Goal: Transaction & Acquisition: Purchase product/service

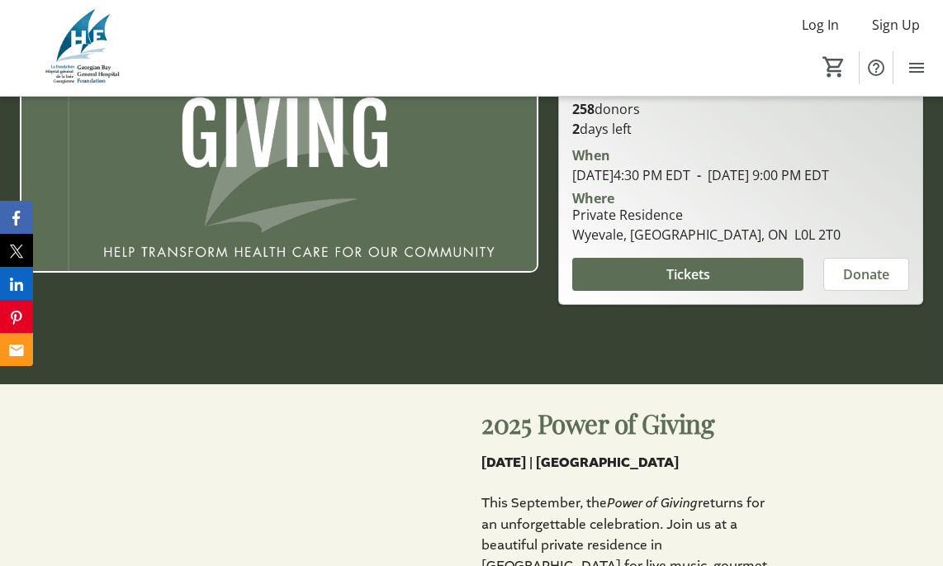
scroll to position [284, 0]
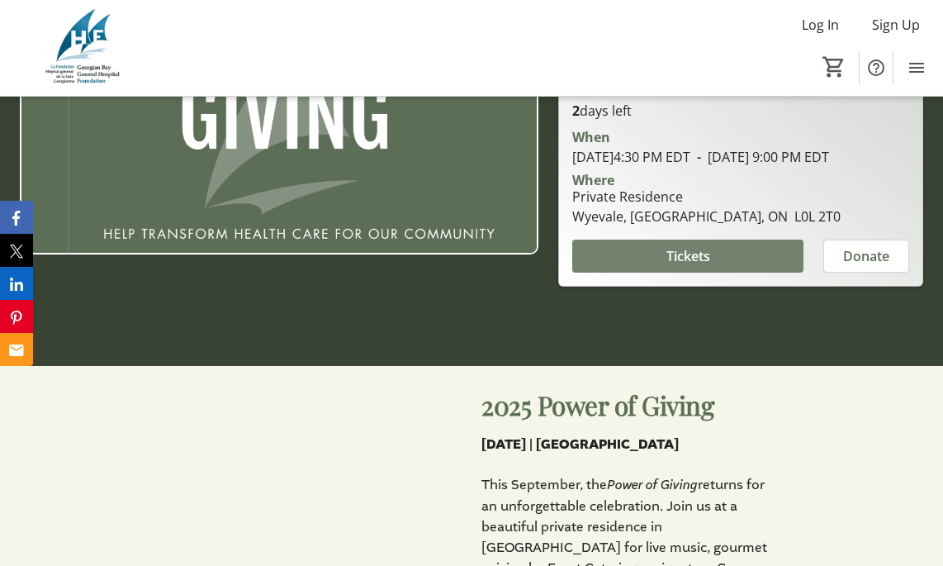
click at [651, 267] on span at bounding box center [687, 256] width 231 height 40
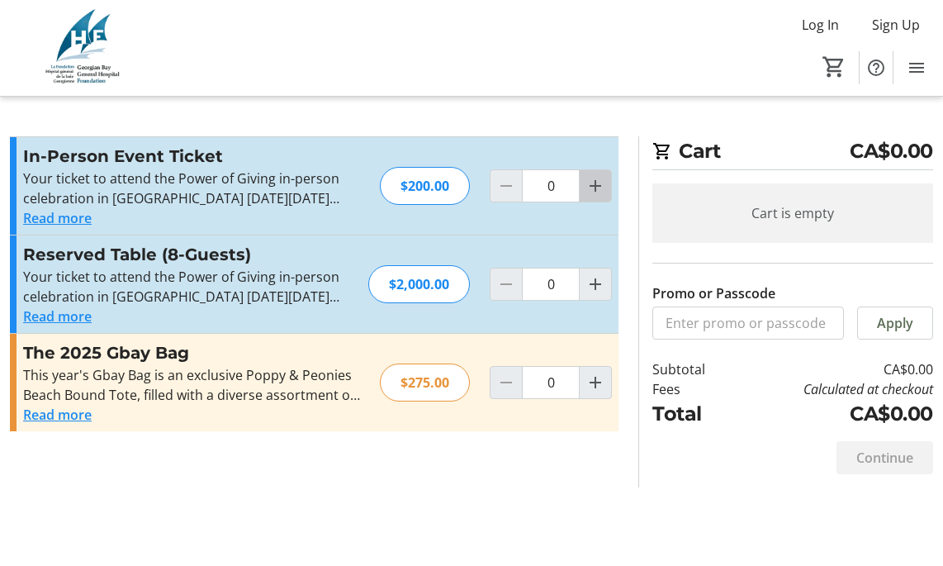
click at [584, 184] on span "Increment by one" at bounding box center [595, 185] width 31 height 31
type input "1"
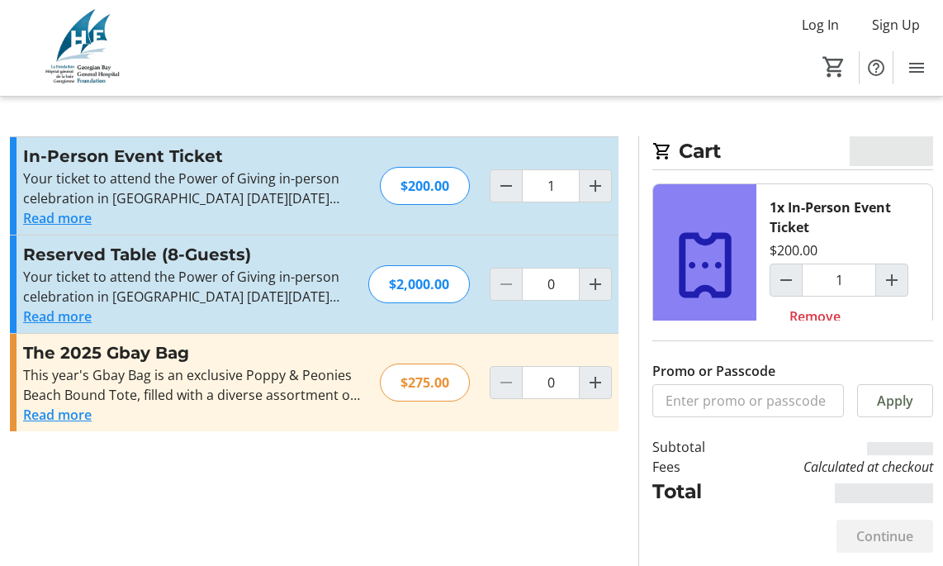
click at [694, 313] on tr-event-ticket-placeholder at bounding box center [704, 265] width 103 height 162
click at [722, 410] on input "Promo or Passcode" at bounding box center [748, 400] width 192 height 33
type input "b"
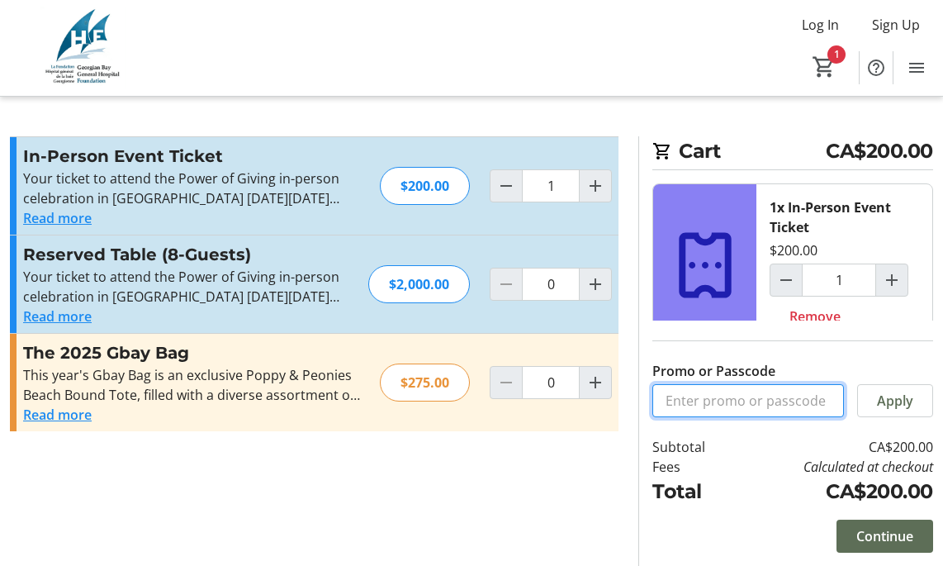
paste input "WeSeeYou-1"
type input "WeSeeYou-1"
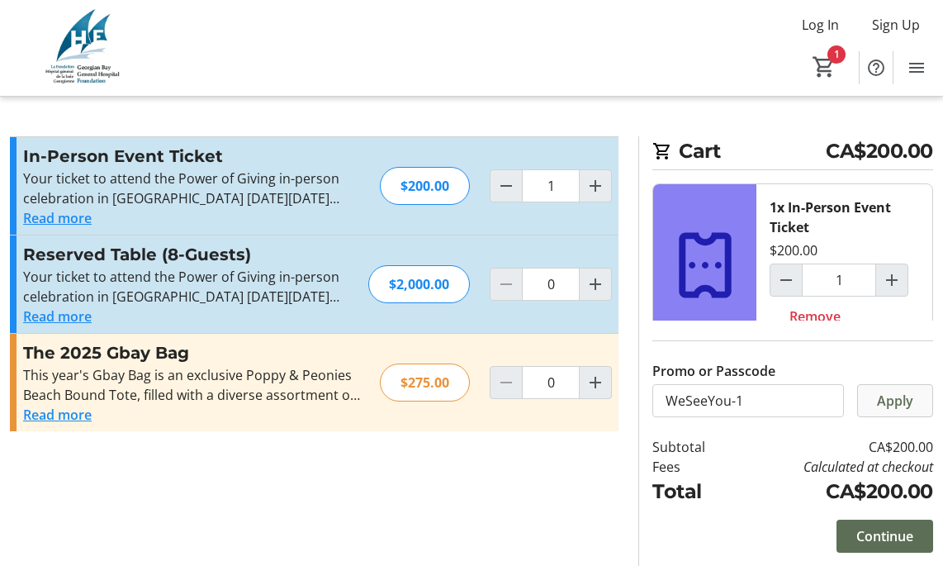
click at [892, 409] on span "Apply" at bounding box center [895, 401] width 36 height 20
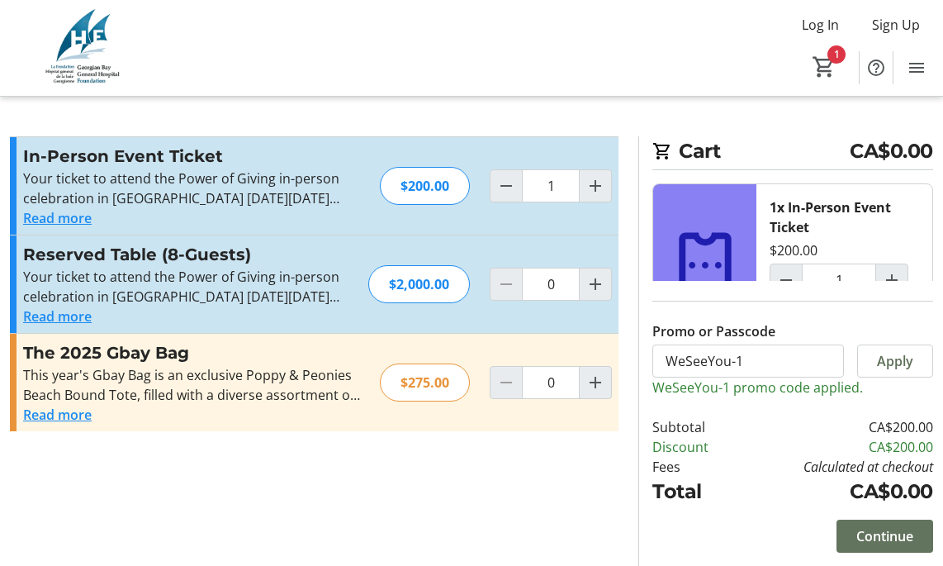
click at [848, 526] on span at bounding box center [884, 536] width 97 height 40
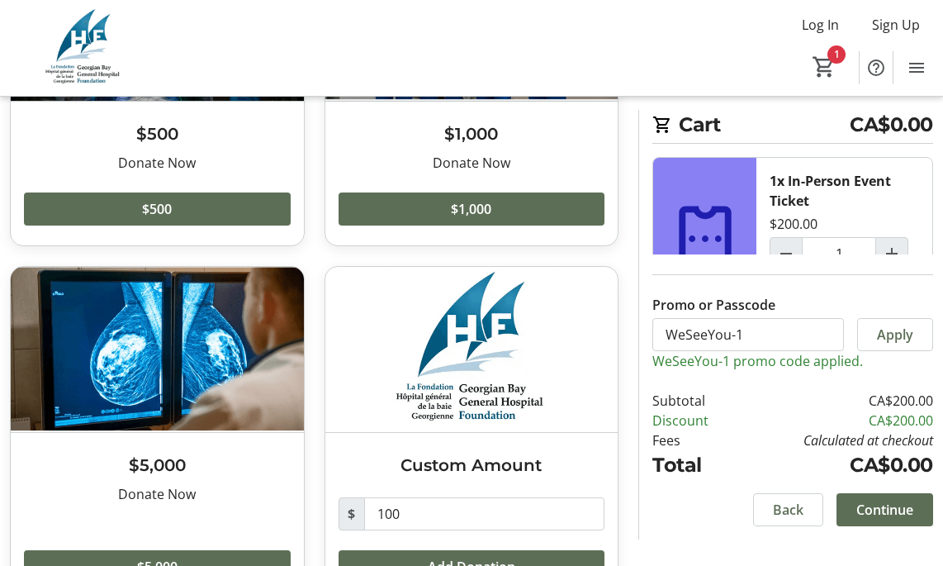
scroll to position [307, 0]
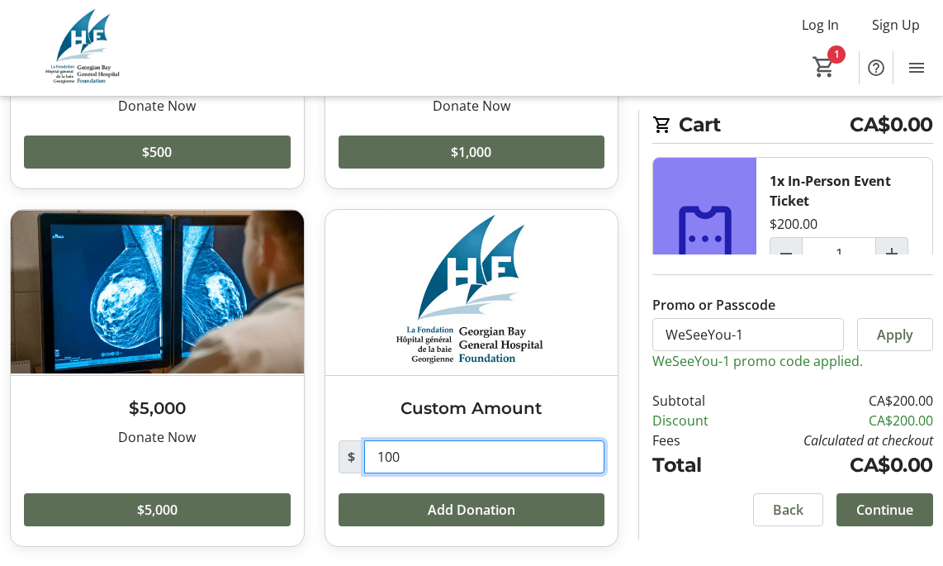
drag, startPoint x: 395, startPoint y: 452, endPoint x: 355, endPoint y: 452, distance: 39.6
click at [355, 452] on div "$ 100" at bounding box center [471, 456] width 267 height 33
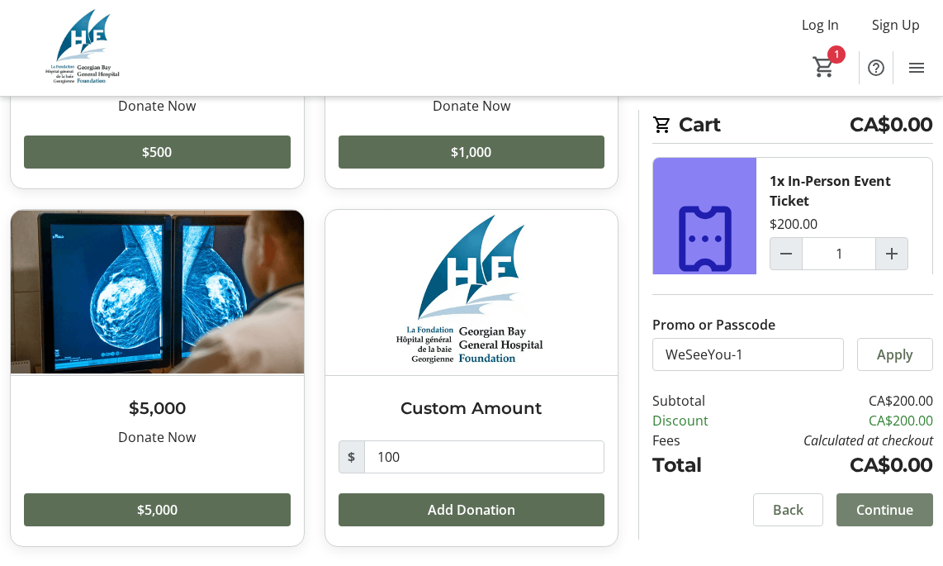
click at [879, 514] on span "Continue" at bounding box center [884, 509] width 57 height 20
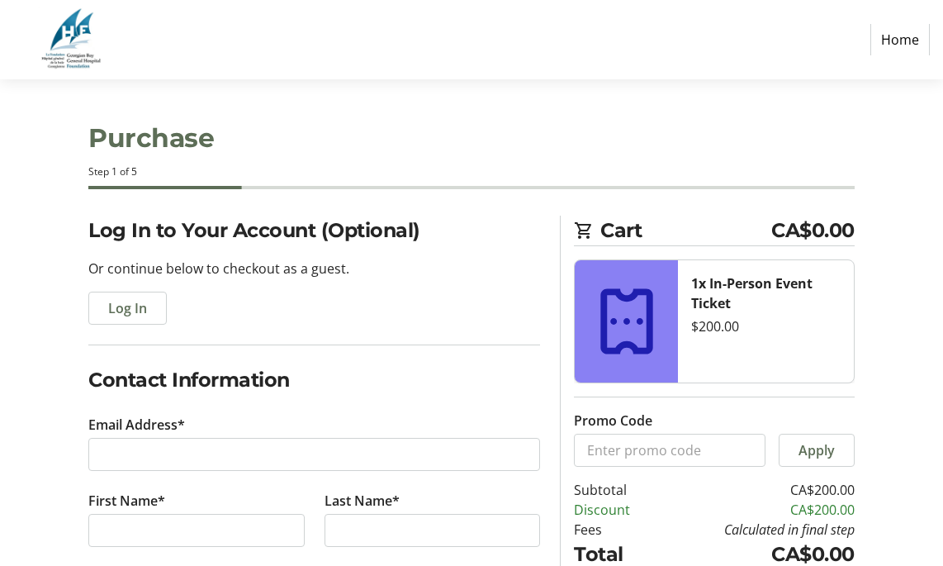
scroll to position [144, 0]
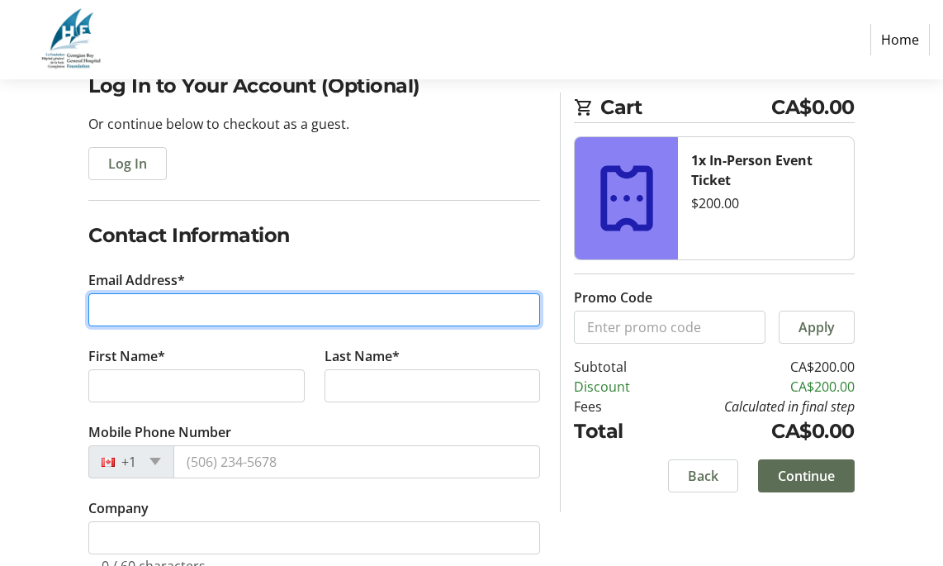
click at [279, 299] on input "Email Address*" at bounding box center [314, 309] width 452 height 33
type input "epynn@nosm.ca"
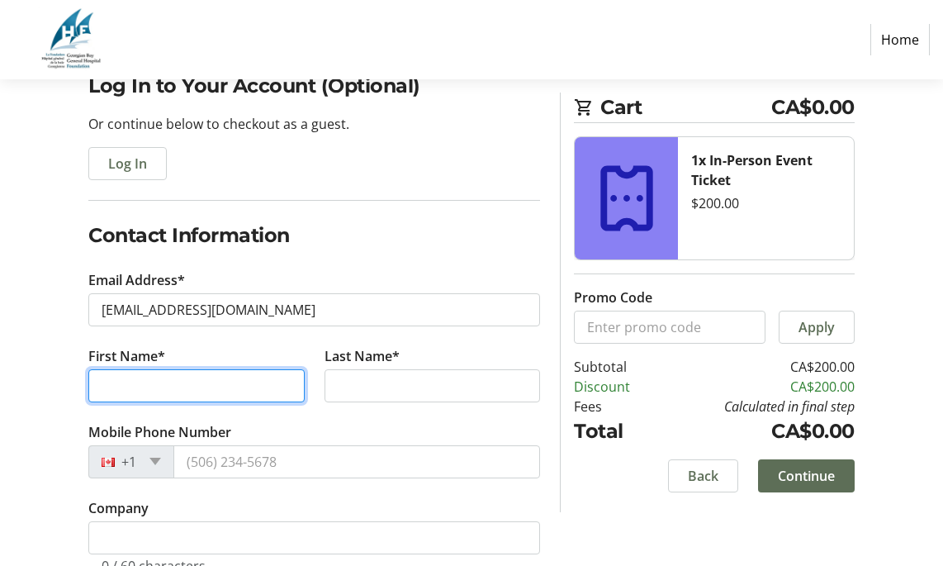
type input "Emily"
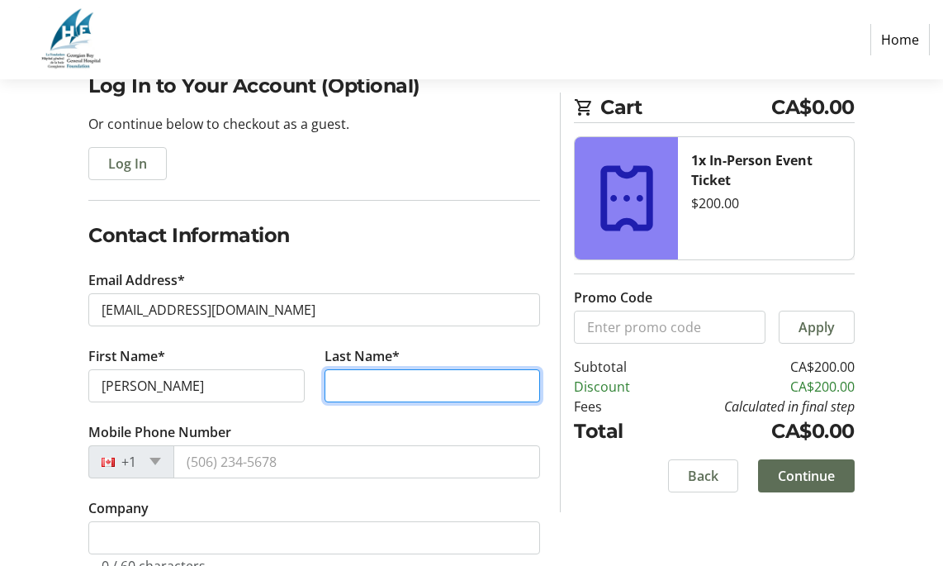
type input "Pynn"
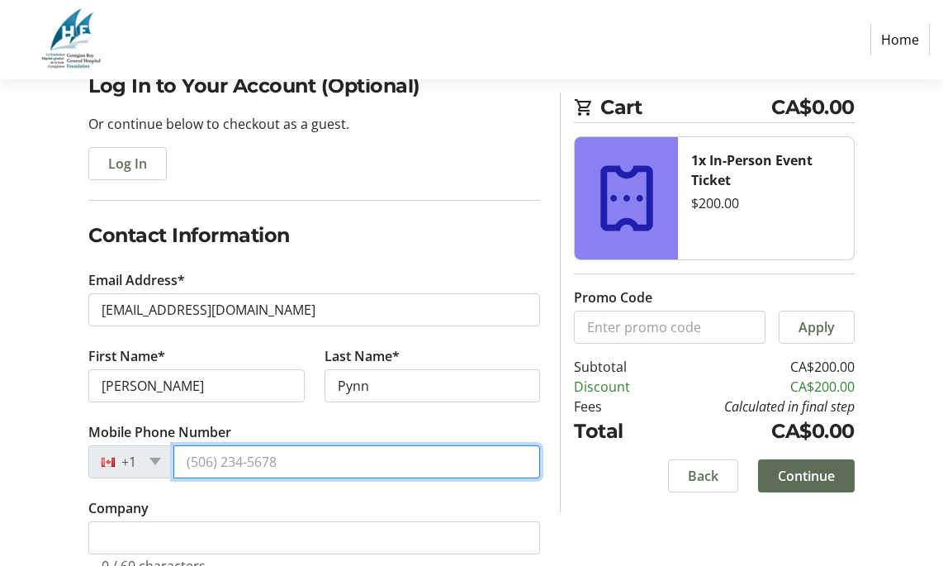
type input "(807) 631-4213"
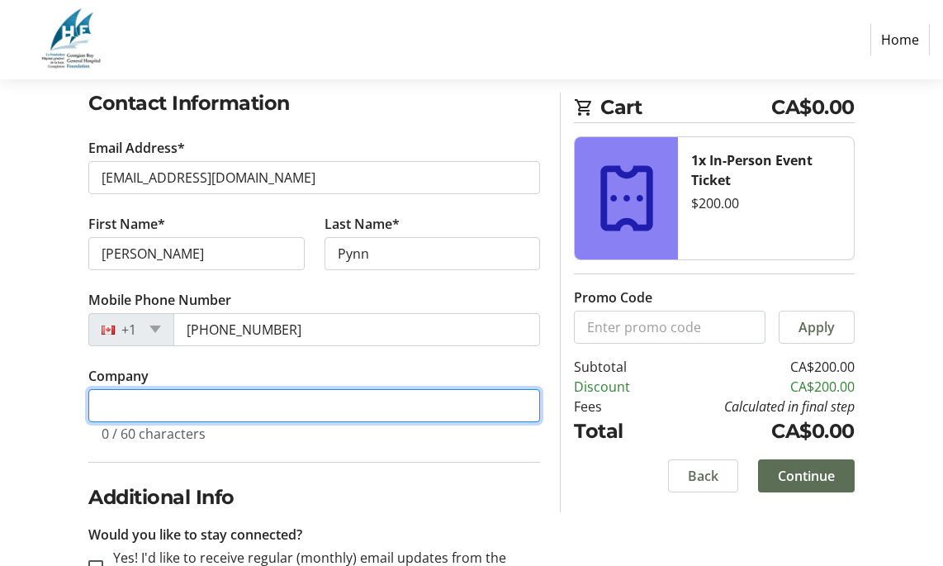
click at [271, 405] on input "Company" at bounding box center [314, 405] width 452 height 33
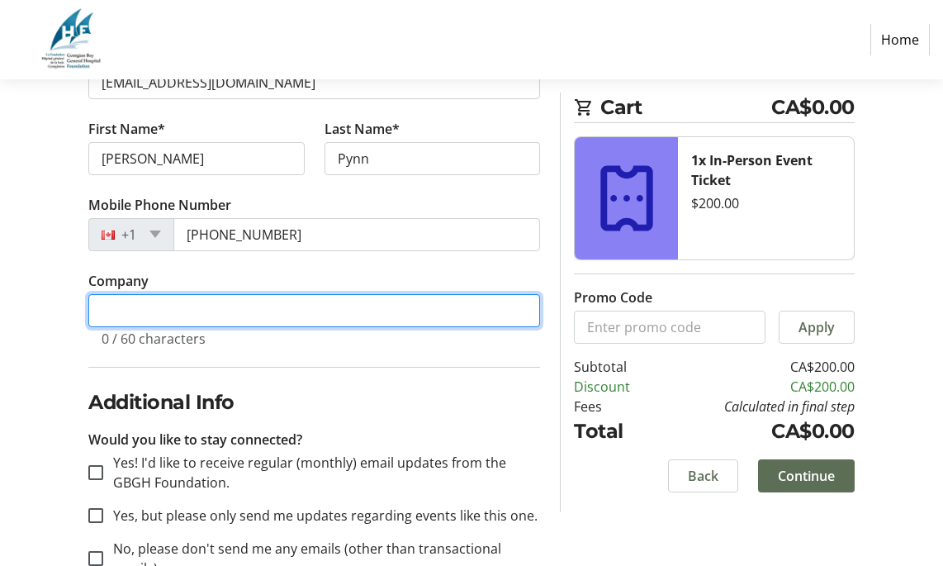
scroll to position [424, 0]
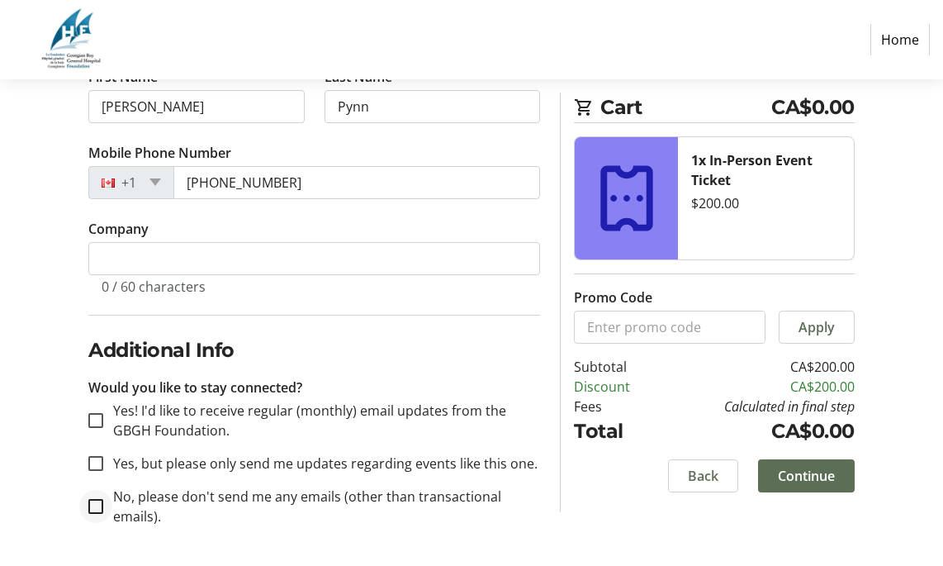
click at [107, 503] on div at bounding box center [96, 506] width 40 height 40
checkbox input "true"
click at [815, 475] on span "Continue" at bounding box center [806, 475] width 57 height 20
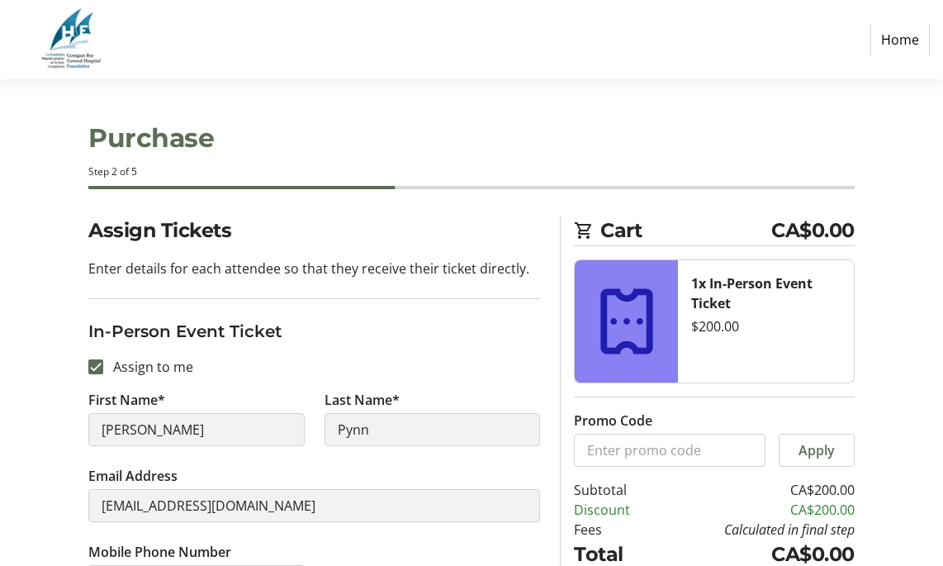
scroll to position [128, 0]
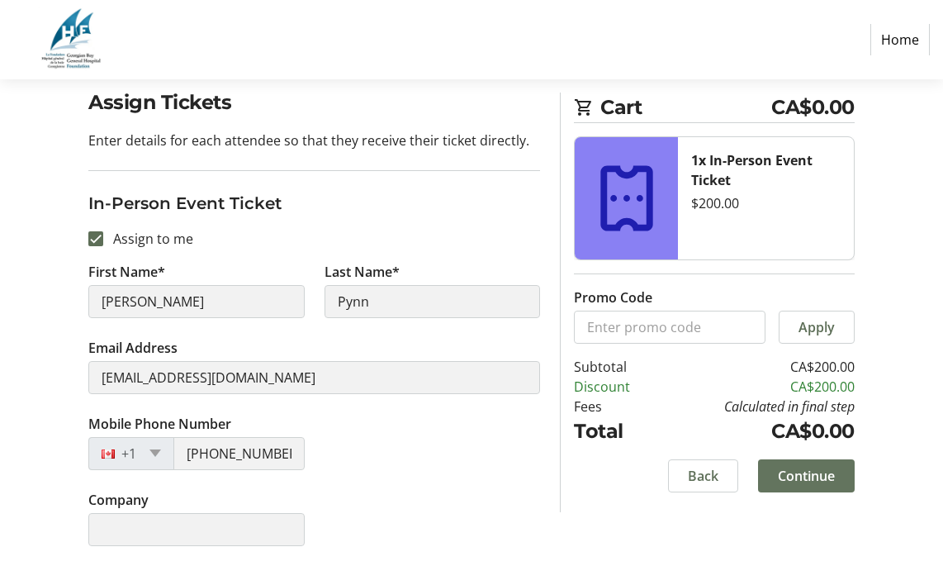
click at [820, 485] on span at bounding box center [806, 475] width 97 height 40
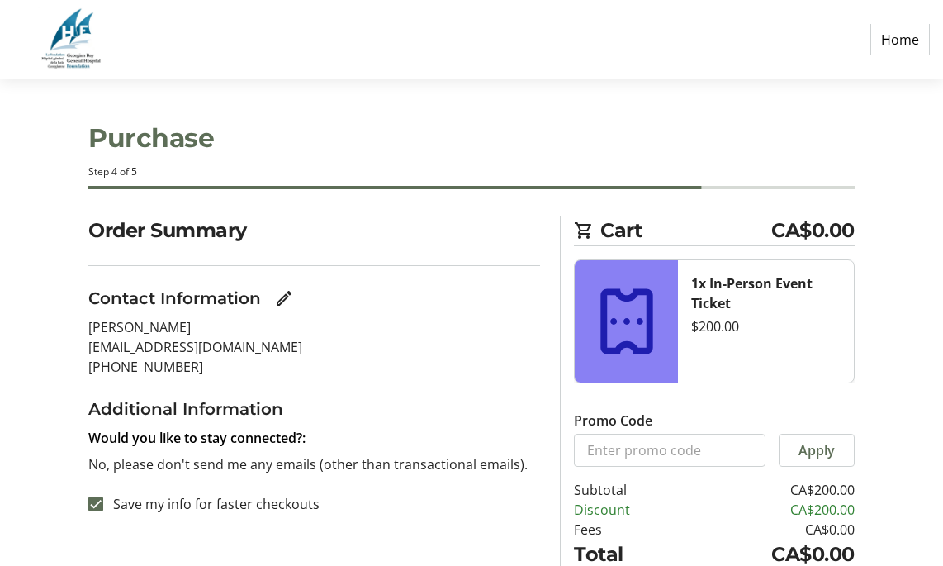
scroll to position [111, 0]
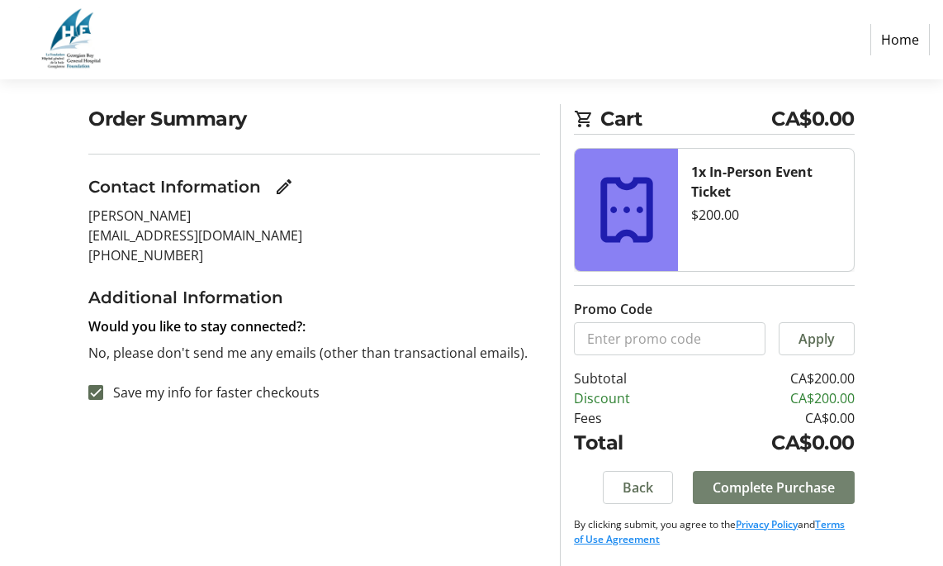
click at [788, 481] on span "Complete Purchase" at bounding box center [773, 487] width 122 height 20
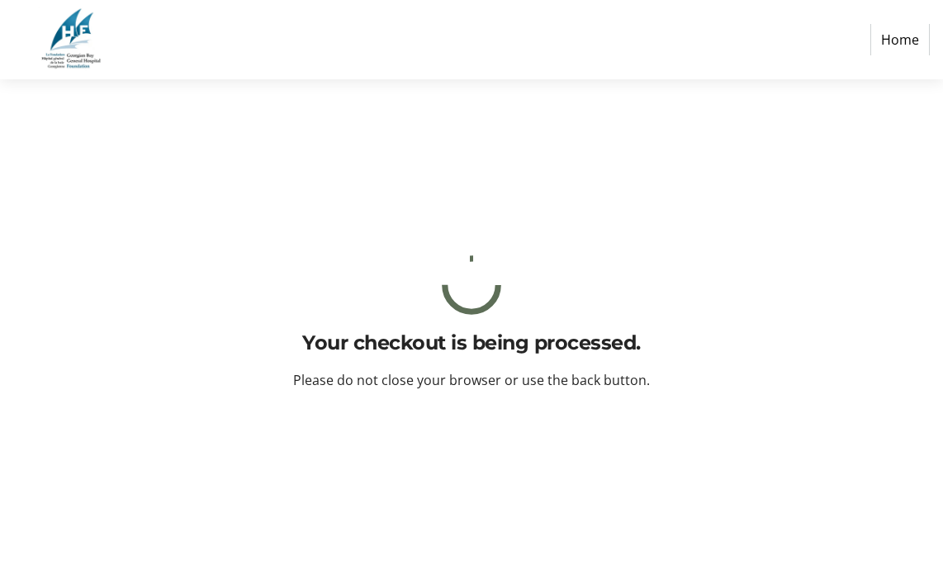
scroll to position [0, 0]
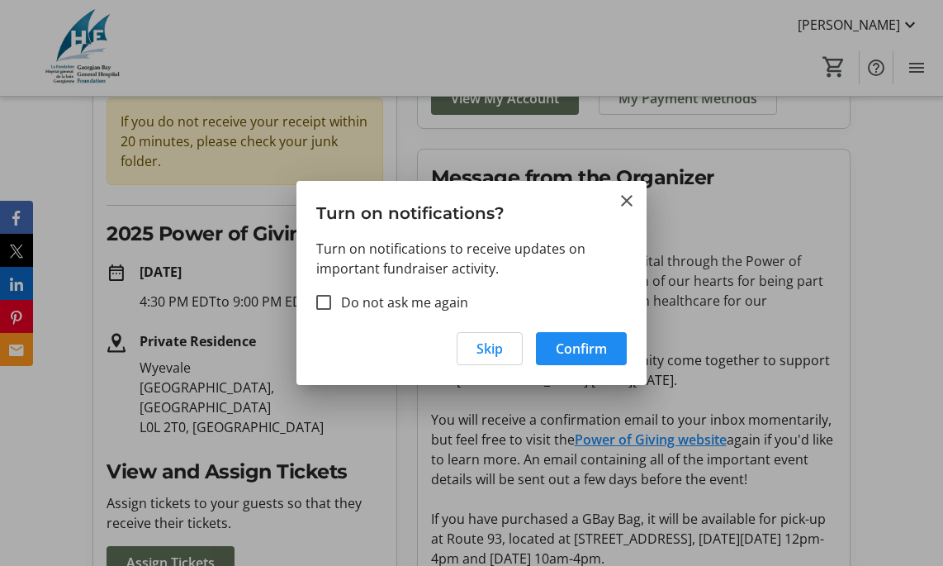
scroll to position [173, 0]
click at [480, 353] on span "Skip" at bounding box center [489, 348] width 26 height 20
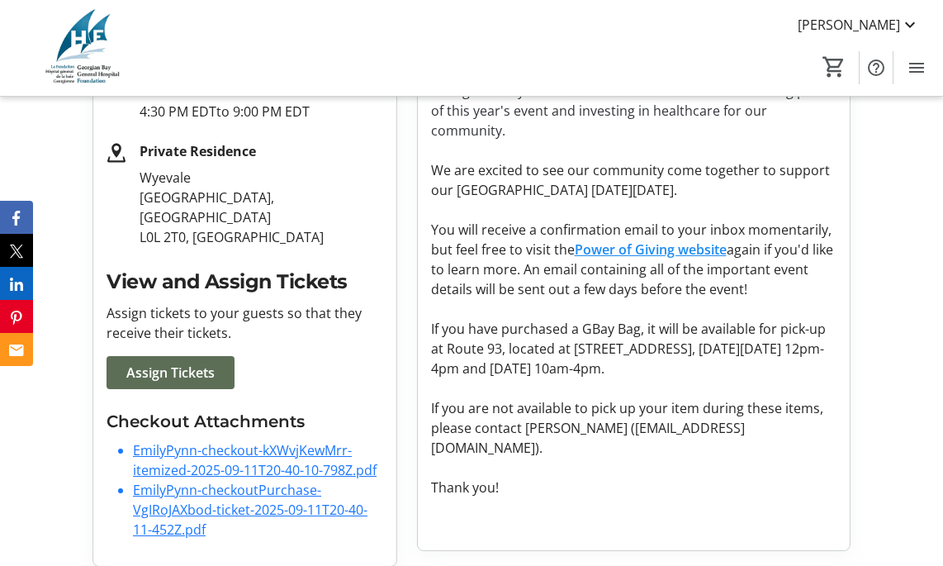
scroll to position [376, 0]
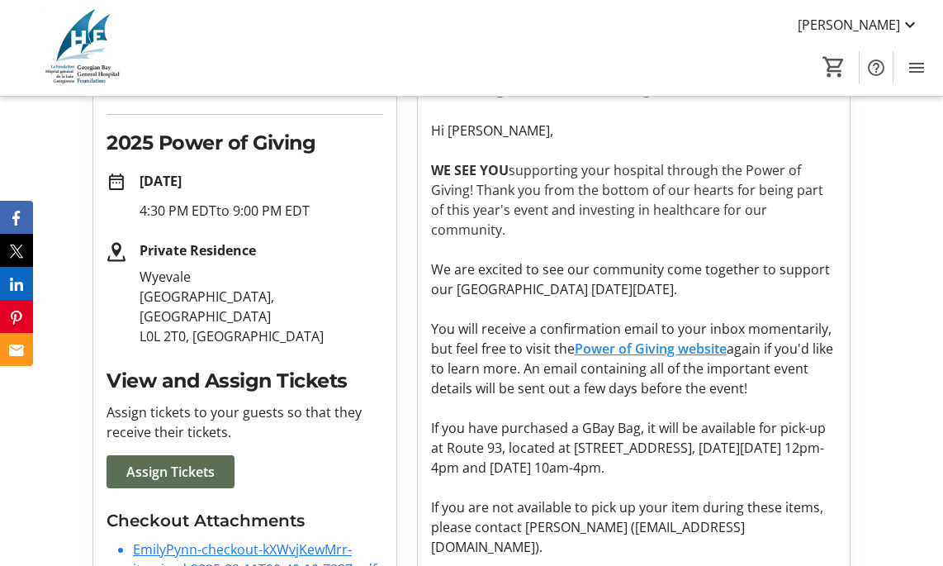
scroll to position [243, 0]
